Goal: Task Accomplishment & Management: Use online tool/utility

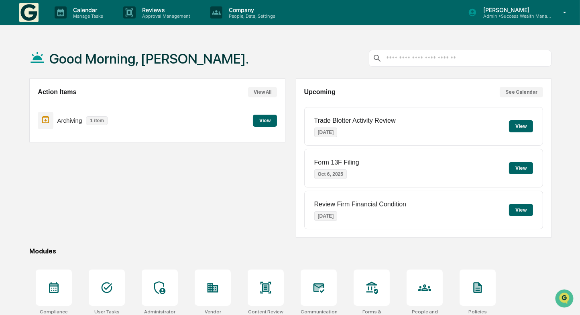
click at [264, 121] on button "View" at bounding box center [265, 120] width 24 height 12
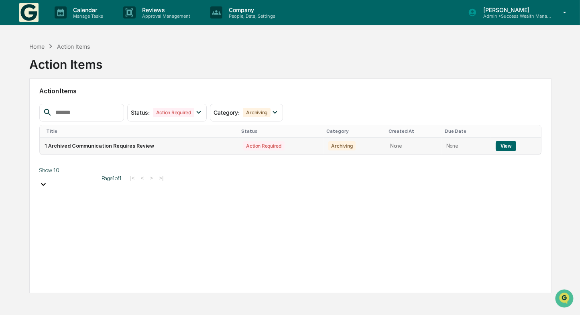
click at [507, 145] on button "View" at bounding box center [506, 146] width 20 height 10
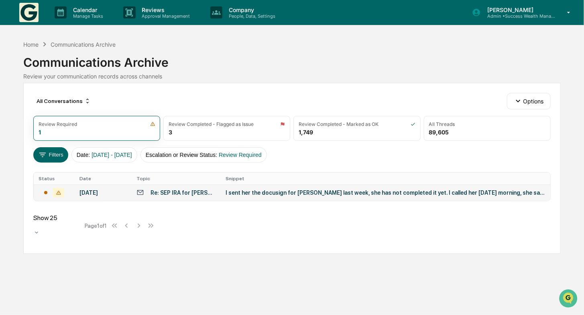
click at [176, 196] on div "Re: SEP IRA for [PERSON_NAME] [GEOGRAPHIC_DATA]" at bounding box center [177, 192] width 80 height 8
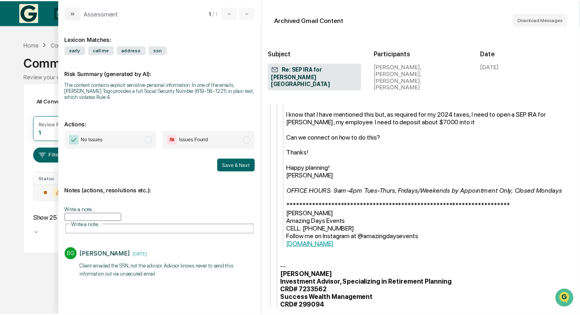
scroll to position [1323, 0]
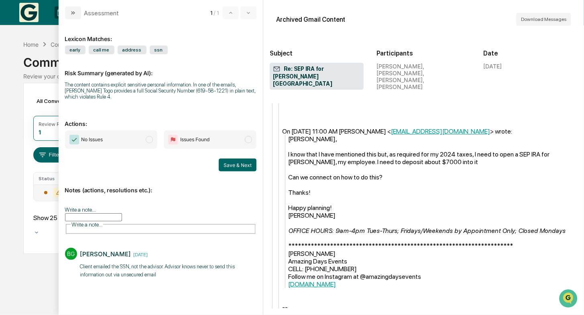
click at [152, 139] on span "modal" at bounding box center [149, 139] width 7 height 7
click at [122, 213] on input "Write a note..." at bounding box center [93, 217] width 57 height 8
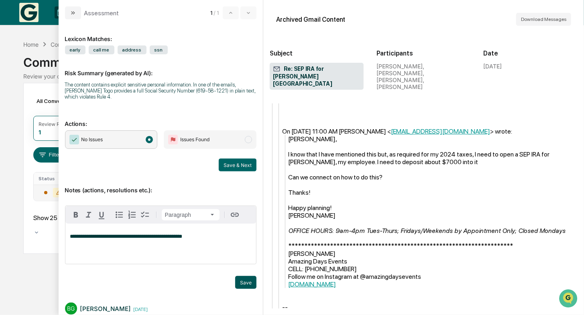
click at [246, 285] on button "Save" at bounding box center [245, 282] width 21 height 13
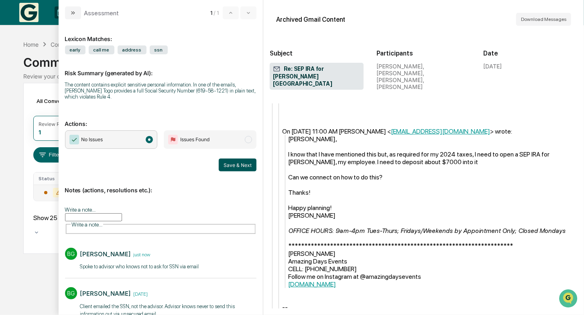
click at [239, 162] on button "Save & Next" at bounding box center [238, 164] width 38 height 13
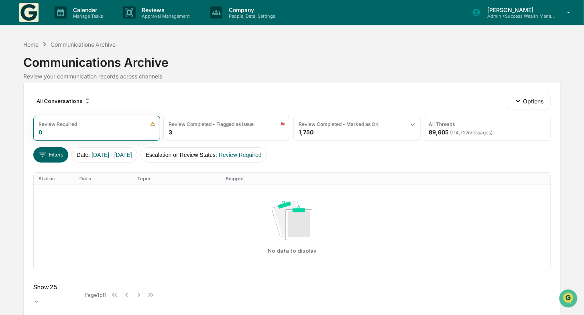
click at [30, 14] on img at bounding box center [28, 12] width 19 height 19
